Goal: Task Accomplishment & Management: Manage account settings

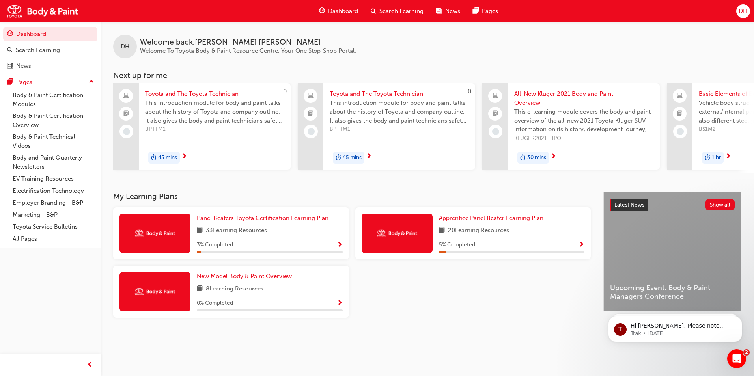
click at [742, 9] on span "DH" at bounding box center [743, 11] width 9 height 9
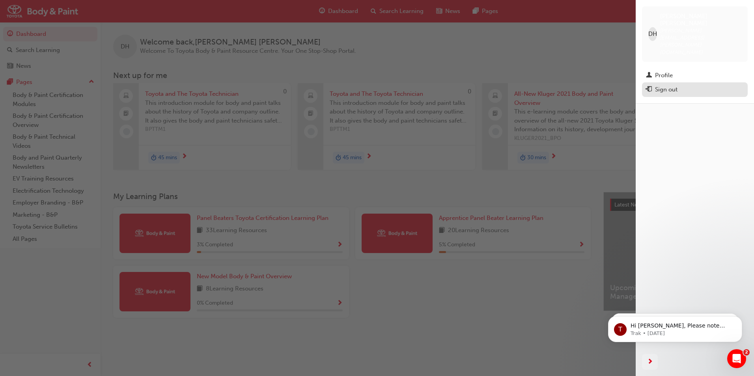
click at [668, 85] on div "Sign out" at bounding box center [666, 89] width 22 height 9
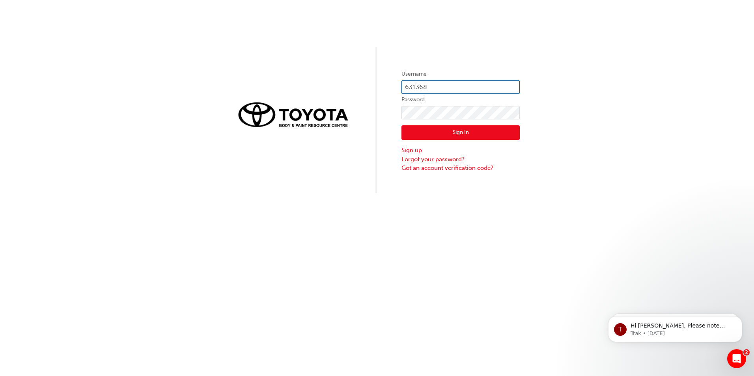
drag, startPoint x: 454, startPoint y: 84, endPoint x: 410, endPoint y: 86, distance: 44.2
click at [410, 86] on input "631368" at bounding box center [461, 86] width 118 height 13
click at [440, 85] on input "631368" at bounding box center [461, 86] width 118 height 13
type input "[PERSON_NAME]@[PERSON_NAME][EMAIL_ADDRESS][DOMAIN_NAME]"
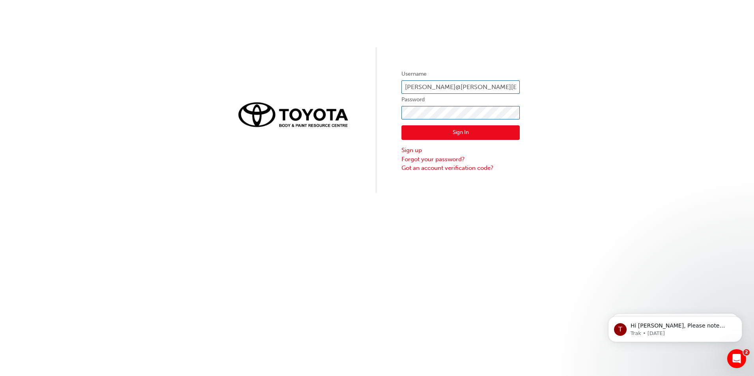
click button "Sign In" at bounding box center [461, 132] width 118 height 15
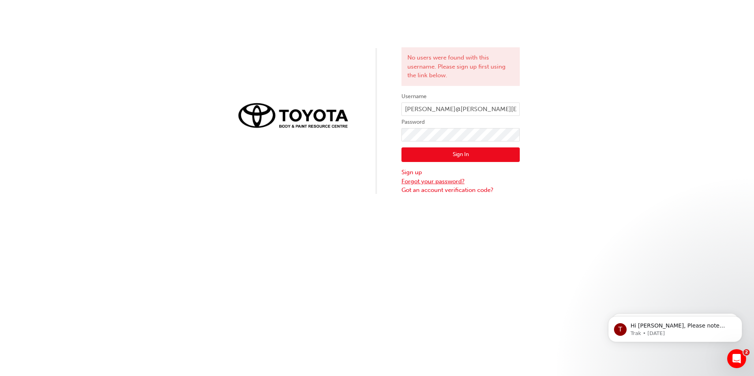
click at [435, 179] on link "Forgot your password?" at bounding box center [461, 181] width 118 height 9
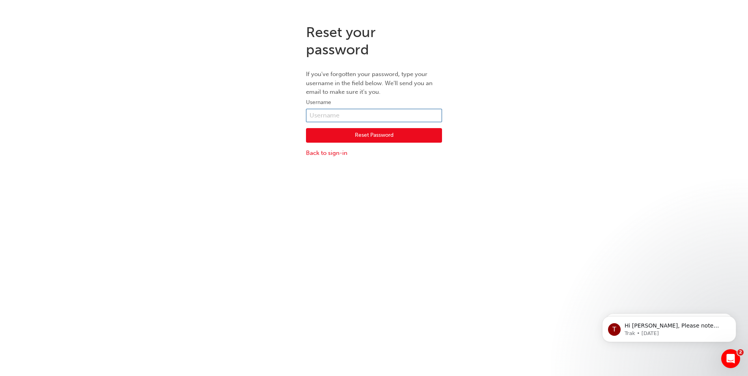
click at [338, 114] on input "text" at bounding box center [374, 115] width 136 height 13
type input "[PERSON_NAME][EMAIL_ADDRESS][PERSON_NAME][DOMAIN_NAME]"
click at [372, 136] on button "Reset Password" at bounding box center [374, 135] width 136 height 15
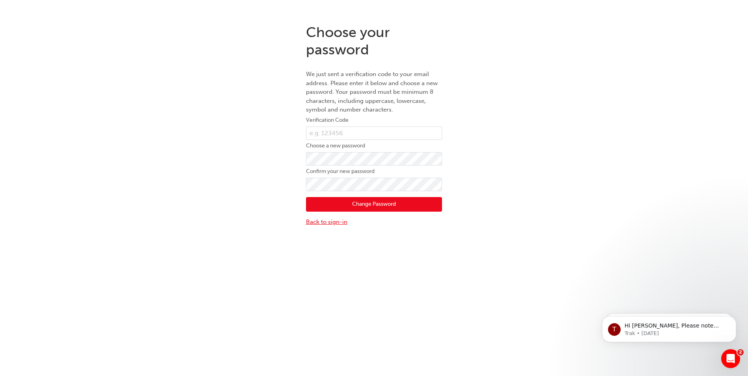
click at [326, 221] on link "Back to sign-in" at bounding box center [374, 222] width 136 height 9
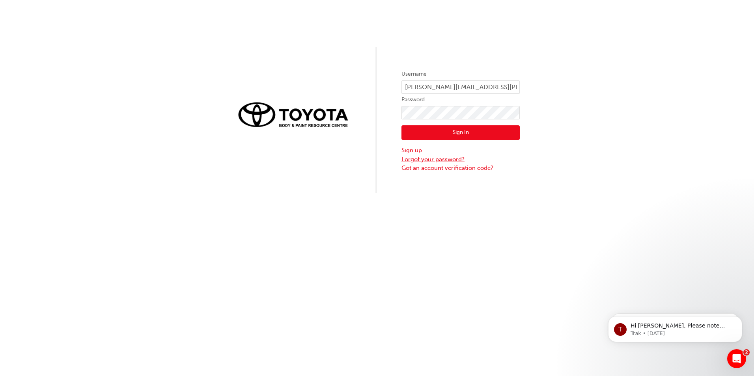
click at [433, 157] on link "Forgot your password?" at bounding box center [461, 159] width 118 height 9
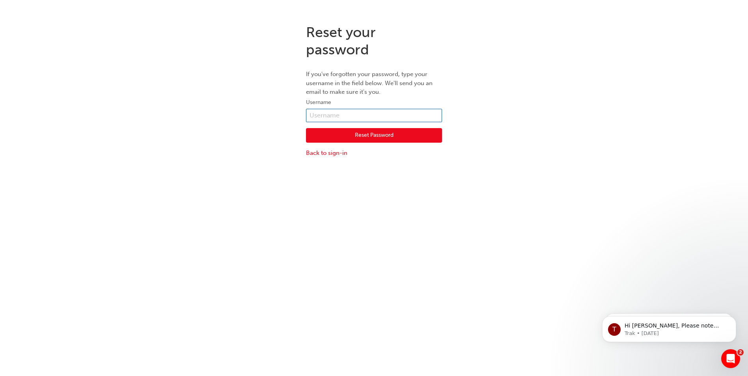
click at [318, 112] on input "text" at bounding box center [374, 115] width 136 height 13
type input "[PERSON_NAME][EMAIL_ADDRESS][PERSON_NAME][DOMAIN_NAME]"
click at [359, 136] on button "Reset Password" at bounding box center [374, 135] width 136 height 15
